Goal: Navigation & Orientation: Find specific page/section

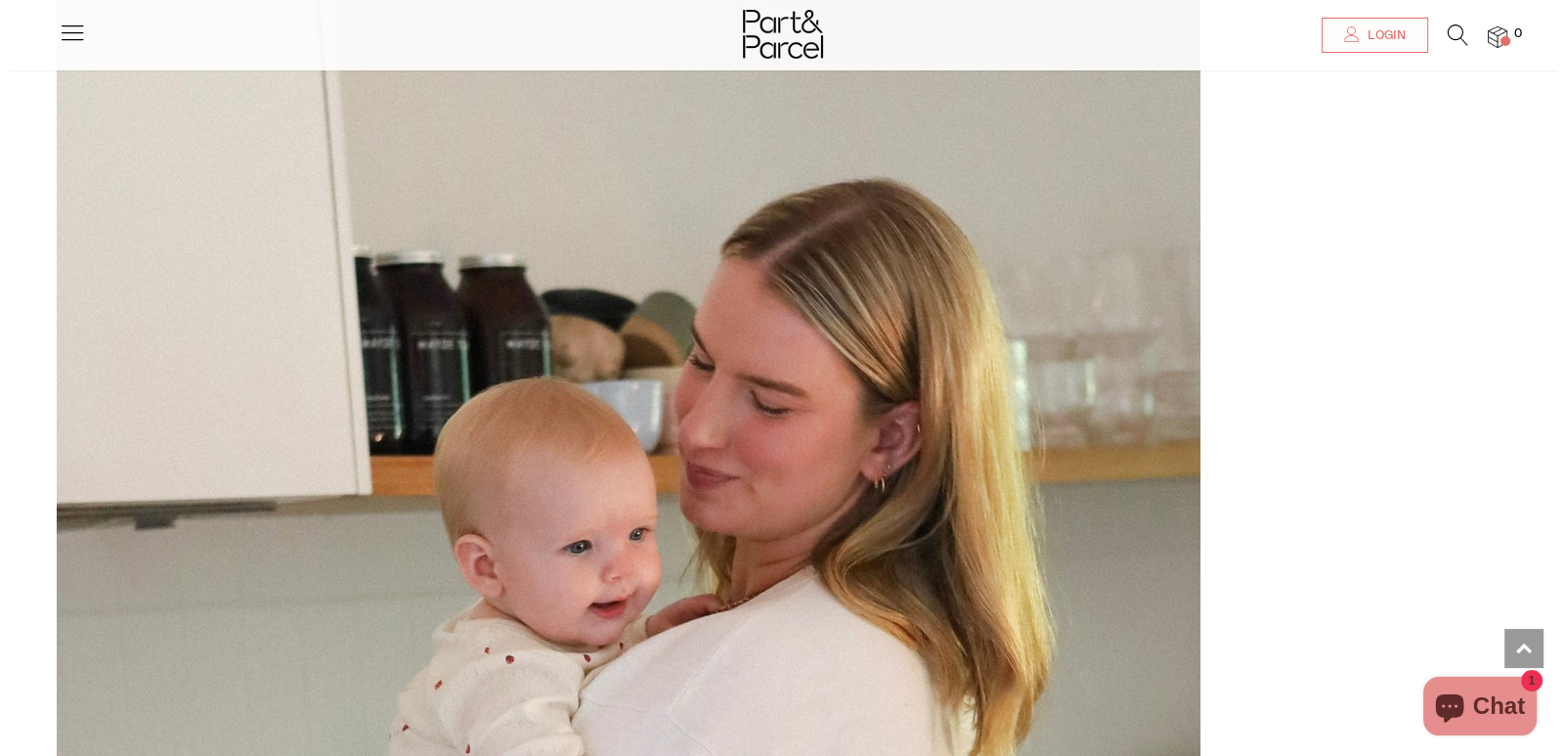
scroll to position [132, 0]
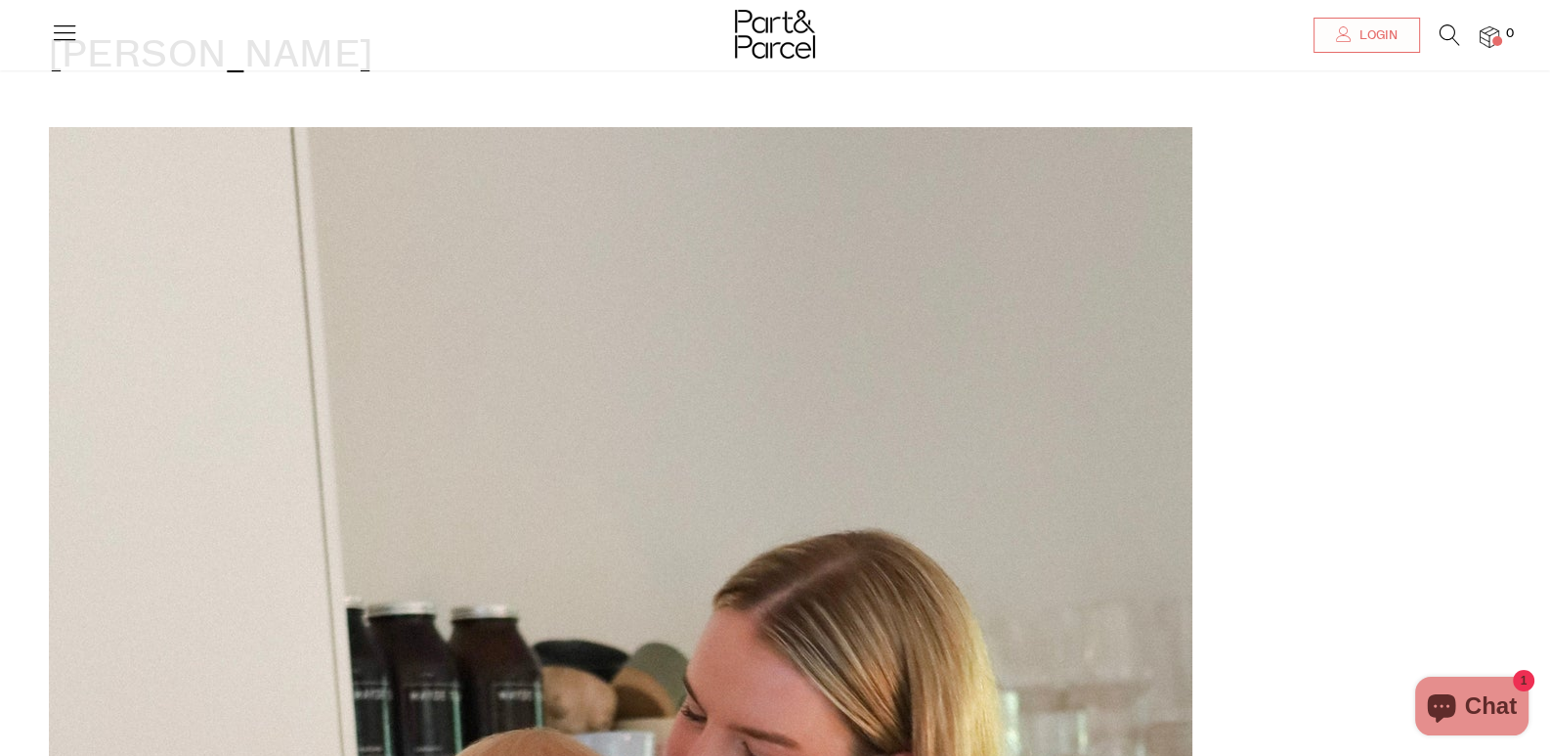
click at [68, 42] on icon at bounding box center [64, 32] width 27 height 27
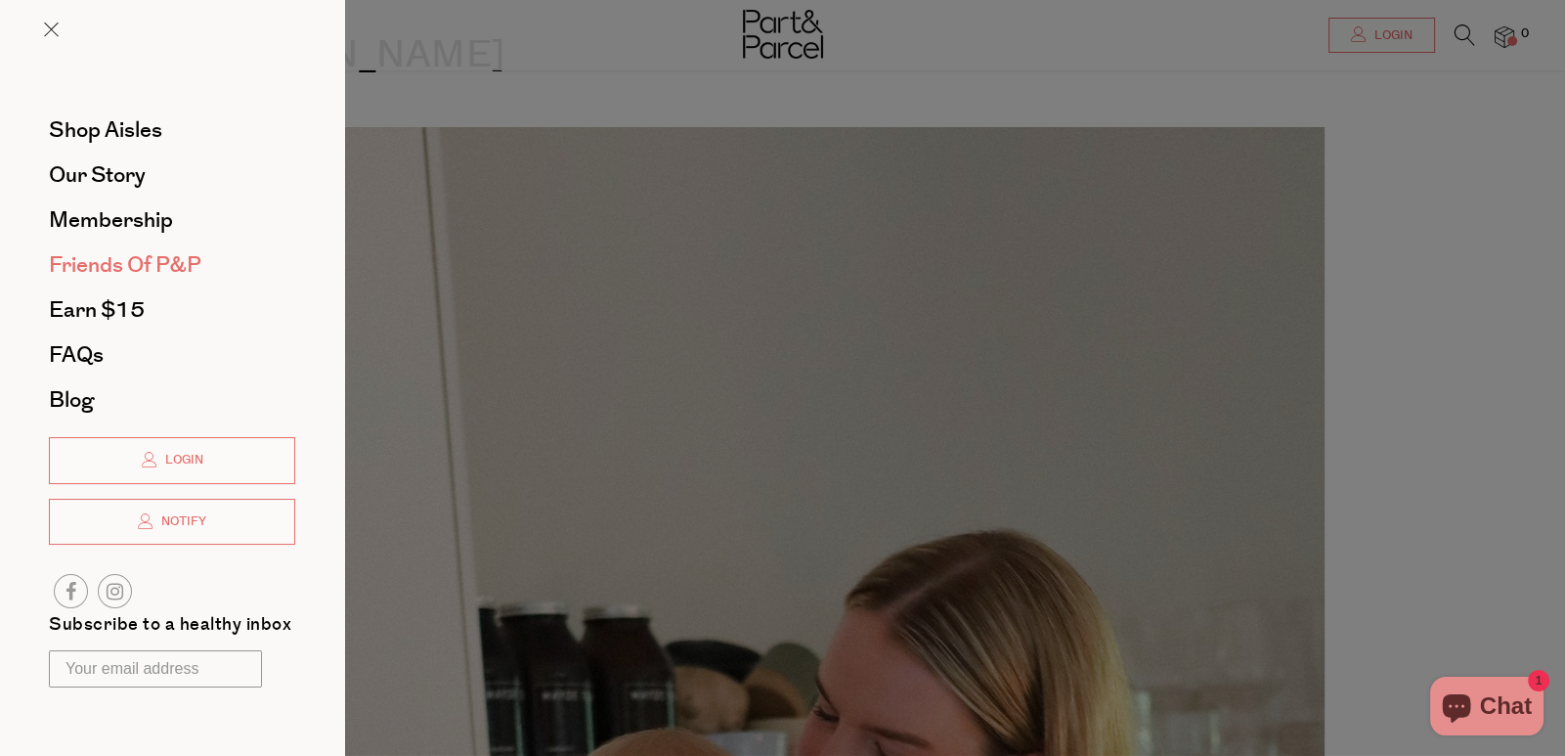
click at [166, 256] on span "Friends of P&P" at bounding box center [125, 264] width 152 height 31
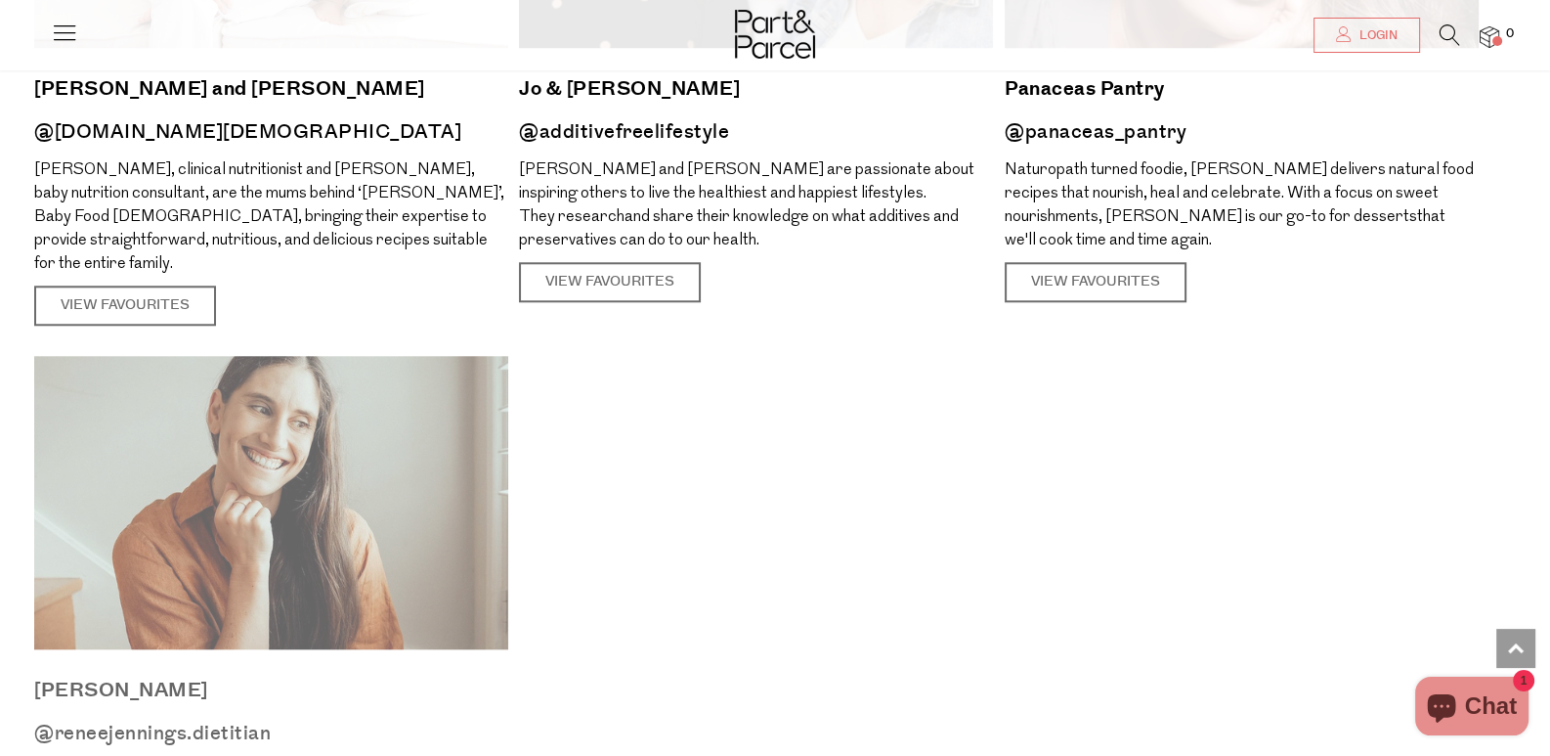
scroll to position [2541, 0]
